Goal: Find specific page/section: Find specific page/section

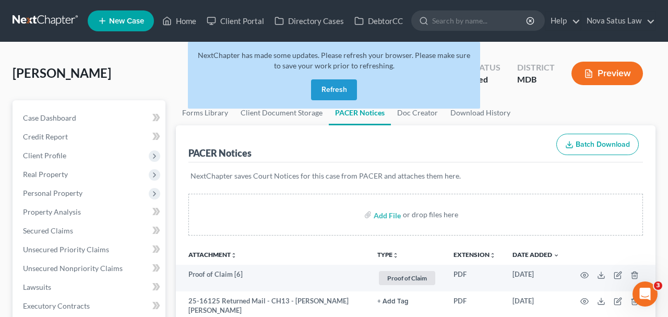
click at [327, 88] on button "Refresh" at bounding box center [334, 89] width 46 height 21
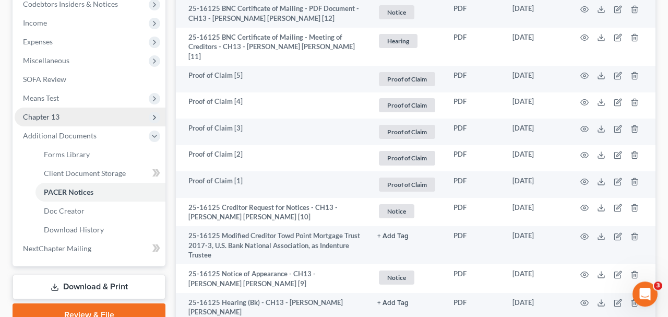
scroll to position [326, 0]
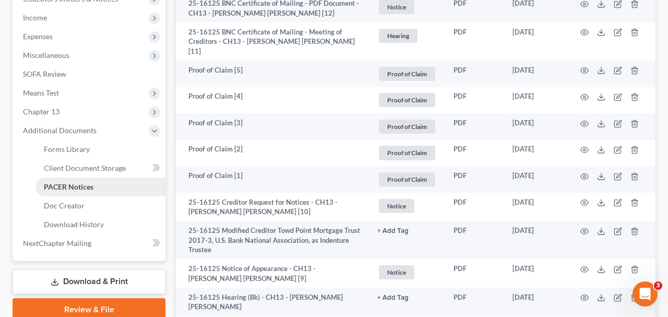
click at [68, 185] on span "PACER Notices" at bounding box center [69, 186] width 50 height 9
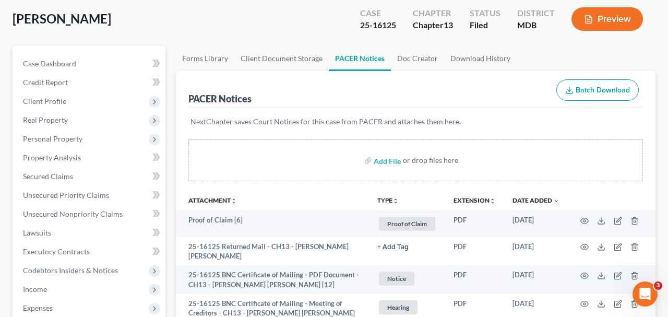
scroll to position [0, 0]
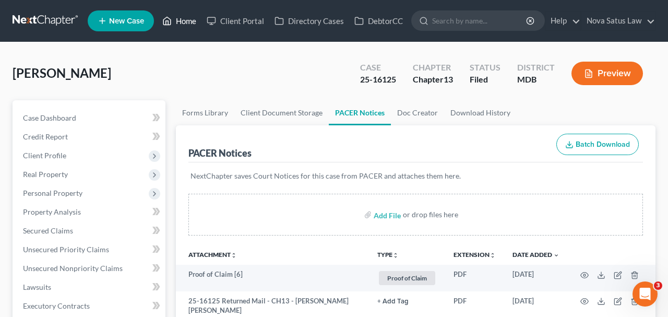
click at [178, 24] on link "Home" at bounding box center [179, 20] width 44 height 19
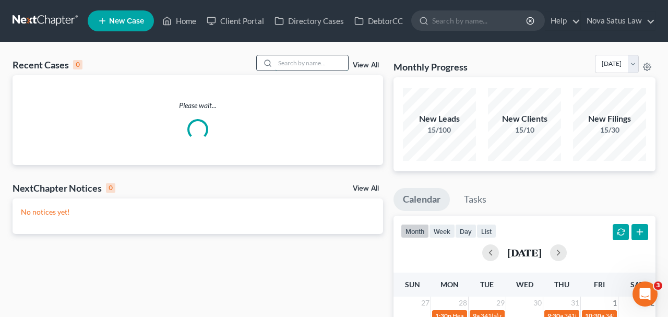
click at [307, 63] on input "search" at bounding box center [311, 62] width 73 height 15
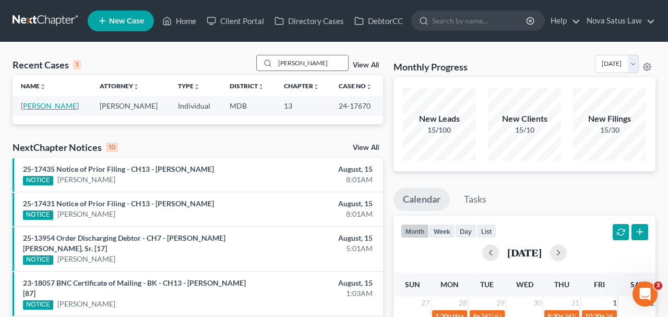
type input "kirsch"
click at [51, 104] on link "Kirsch, Joseph" at bounding box center [50, 105] width 58 height 9
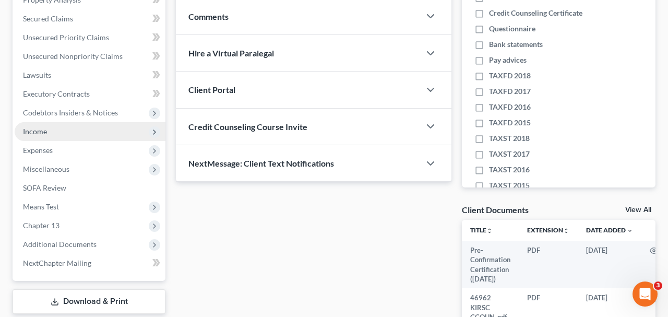
scroll to position [272, 0]
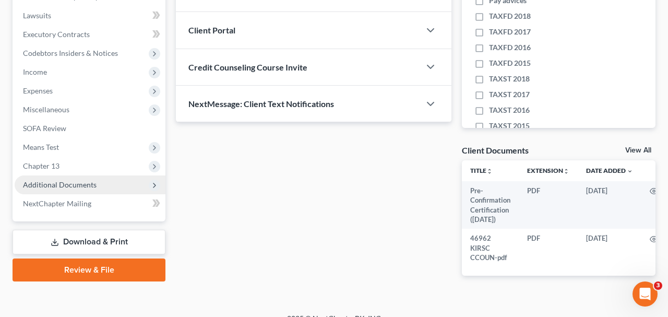
click at [73, 187] on span "Additional Documents" at bounding box center [60, 184] width 74 height 9
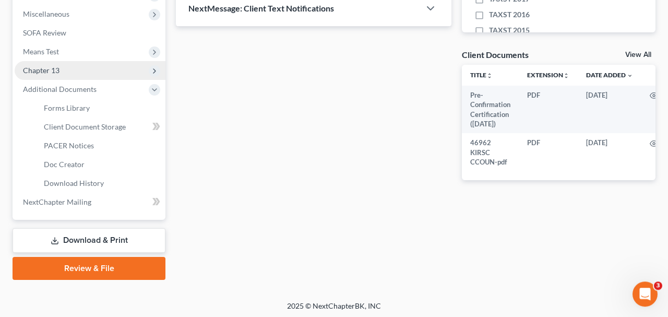
scroll to position [368, 0]
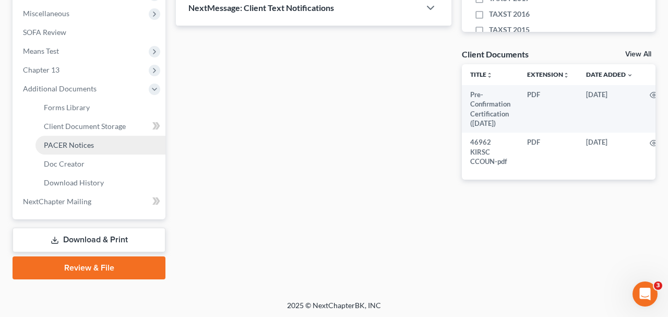
click at [81, 146] on span "PACER Notices" at bounding box center [69, 144] width 50 height 9
